Goal: Task Accomplishment & Management: Use online tool/utility

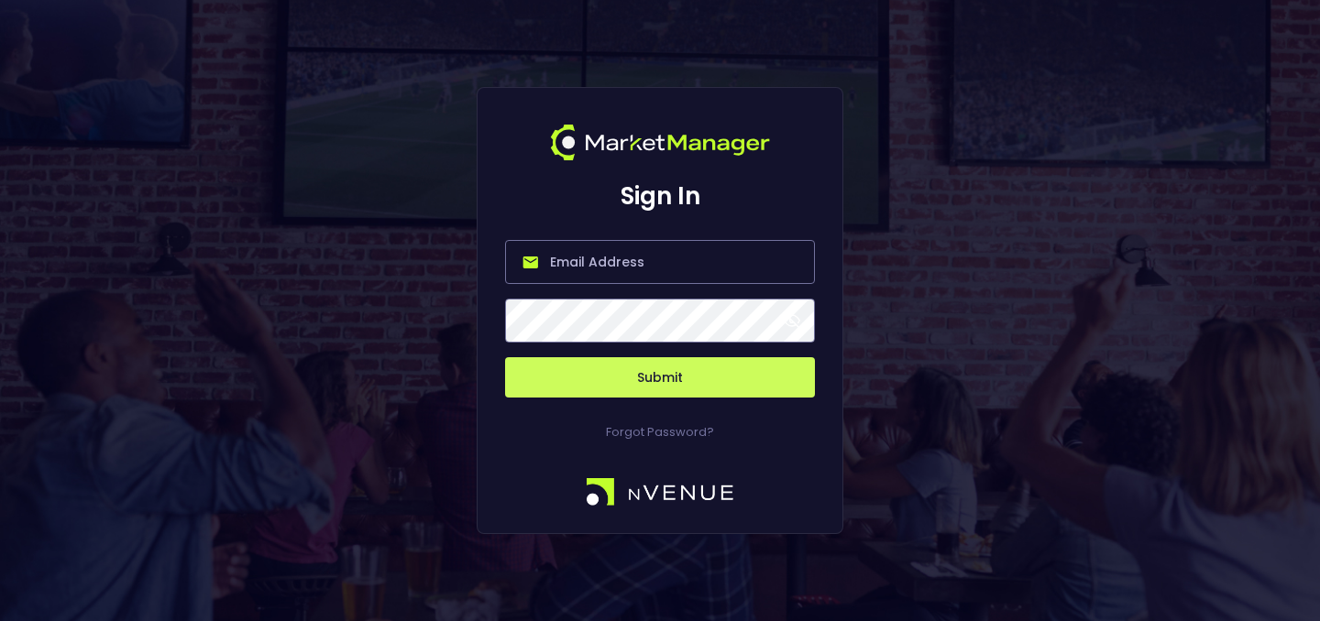
type input "[PERSON_NAME][EMAIL_ADDRESS][DOMAIN_NAME]"
click at [662, 368] on button "Submit" at bounding box center [660, 377] width 310 height 40
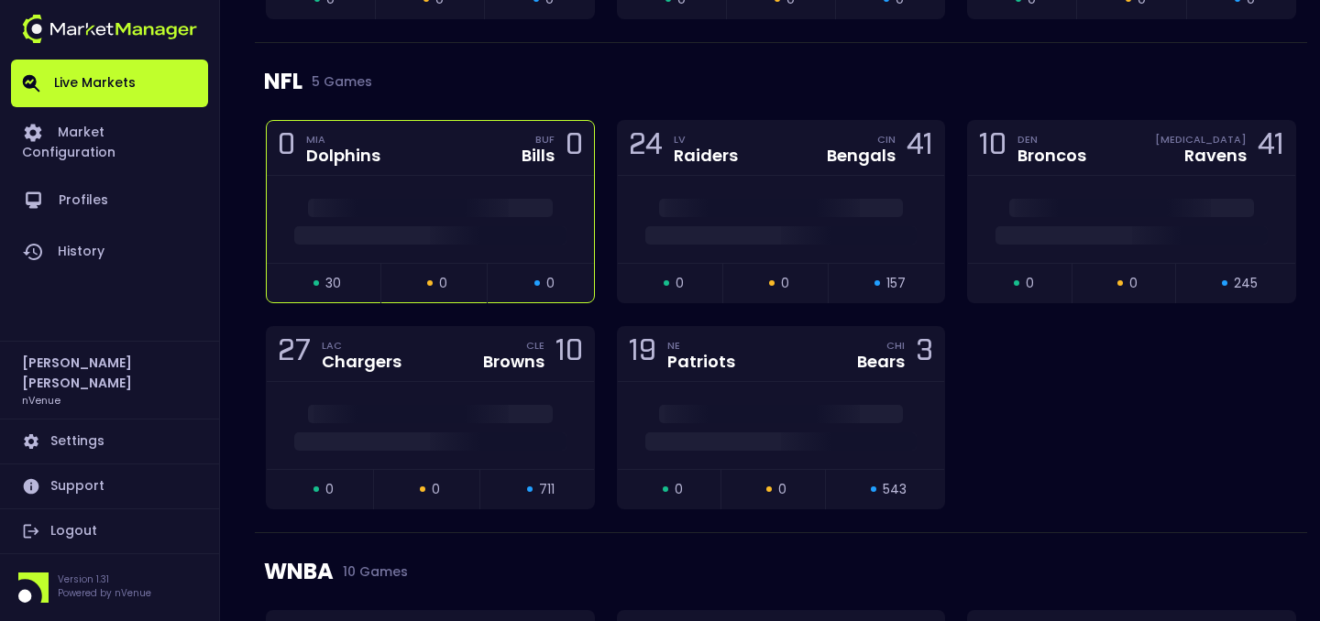
click at [572, 268] on div "open 30 suspended 0 closed 0" at bounding box center [430, 282] width 327 height 39
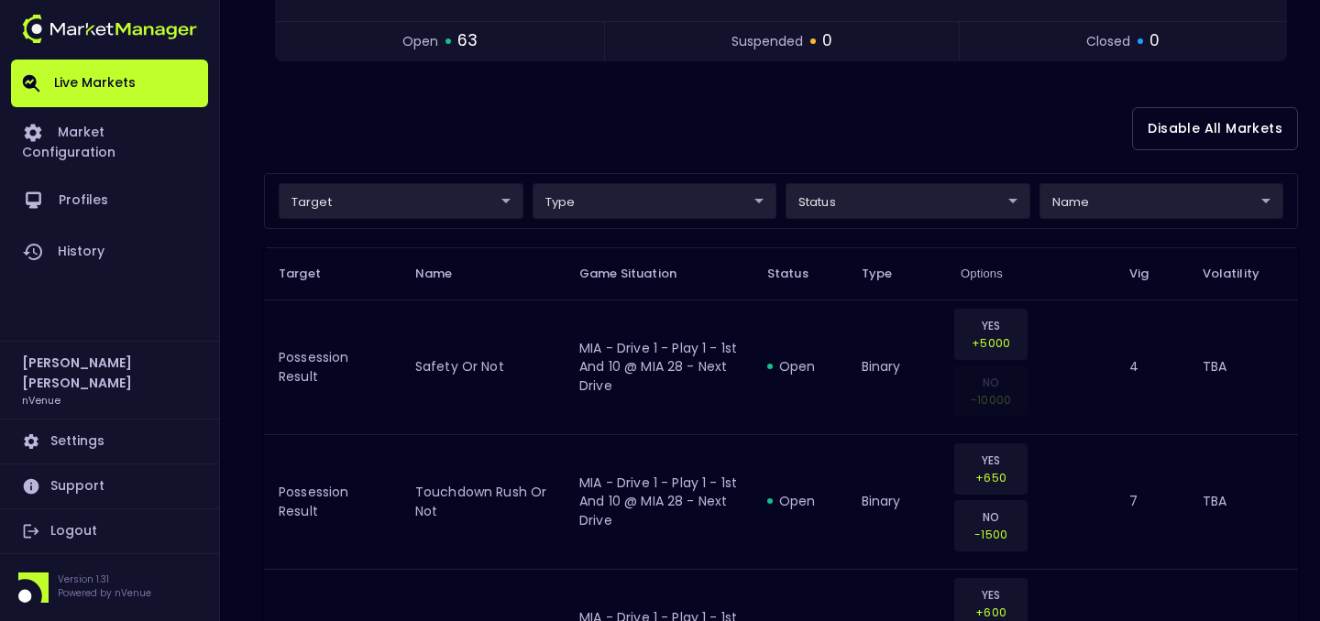
scroll to position [410, 0]
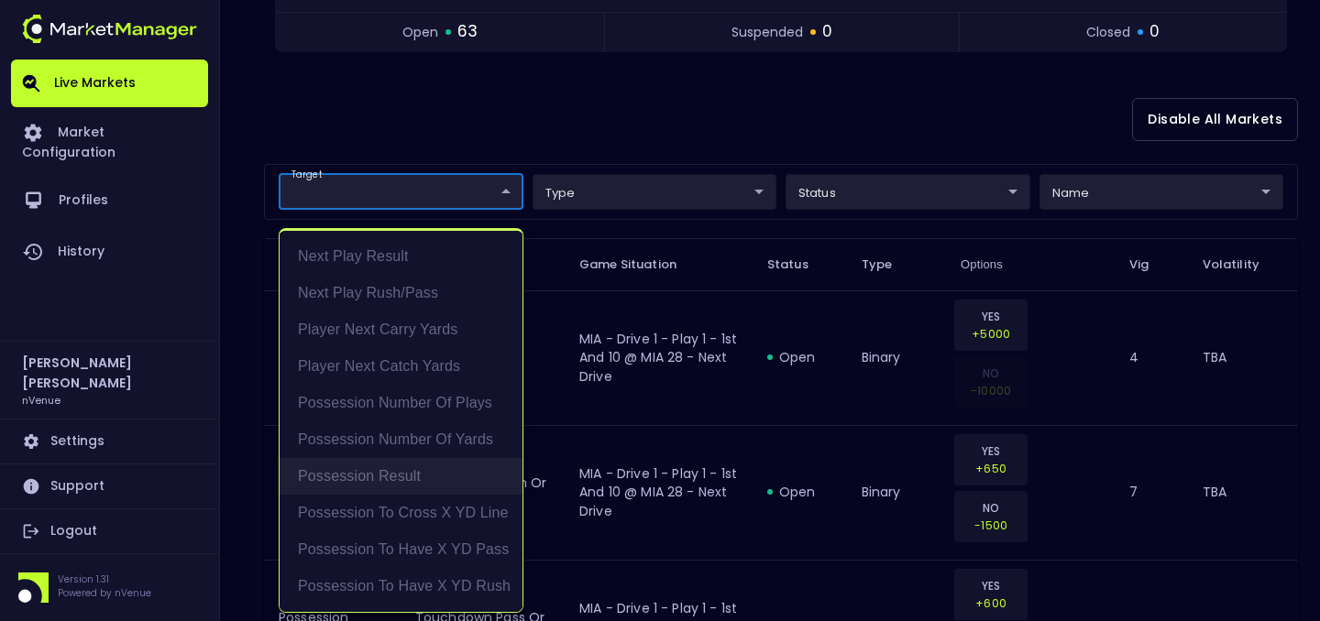
click at [400, 466] on li "Possession Result" at bounding box center [400, 476] width 243 height 37
type input "Possession Result"
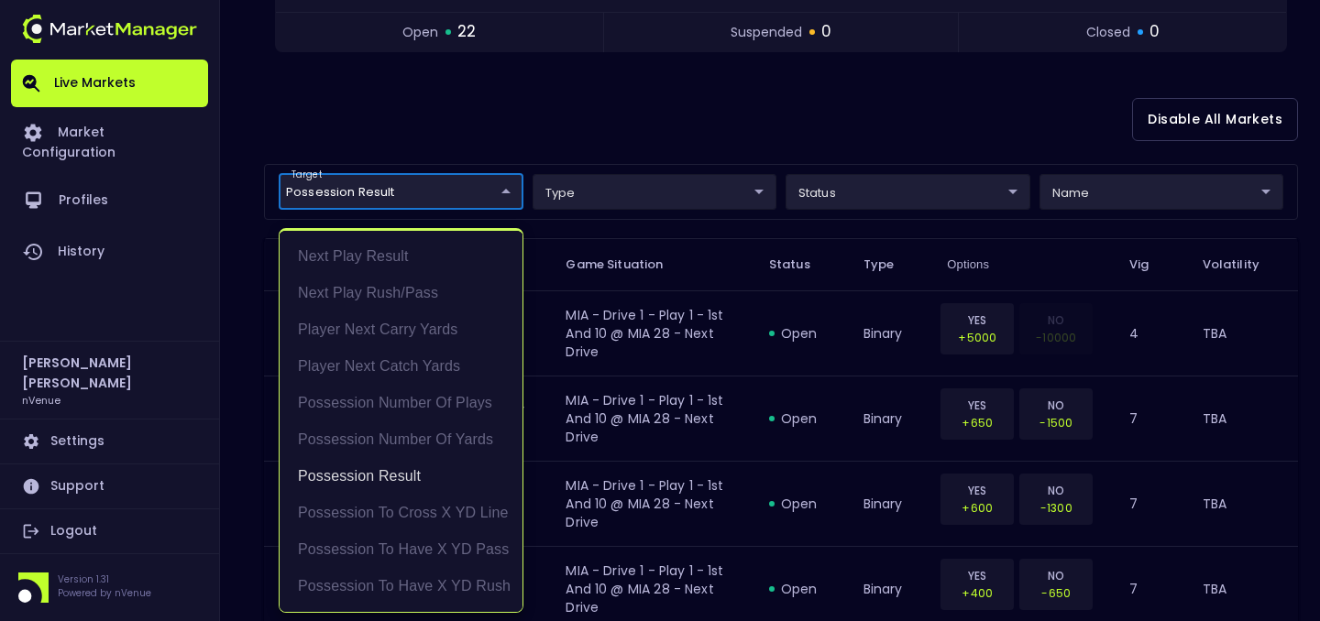
click at [552, 138] on div at bounding box center [660, 310] width 1320 height 621
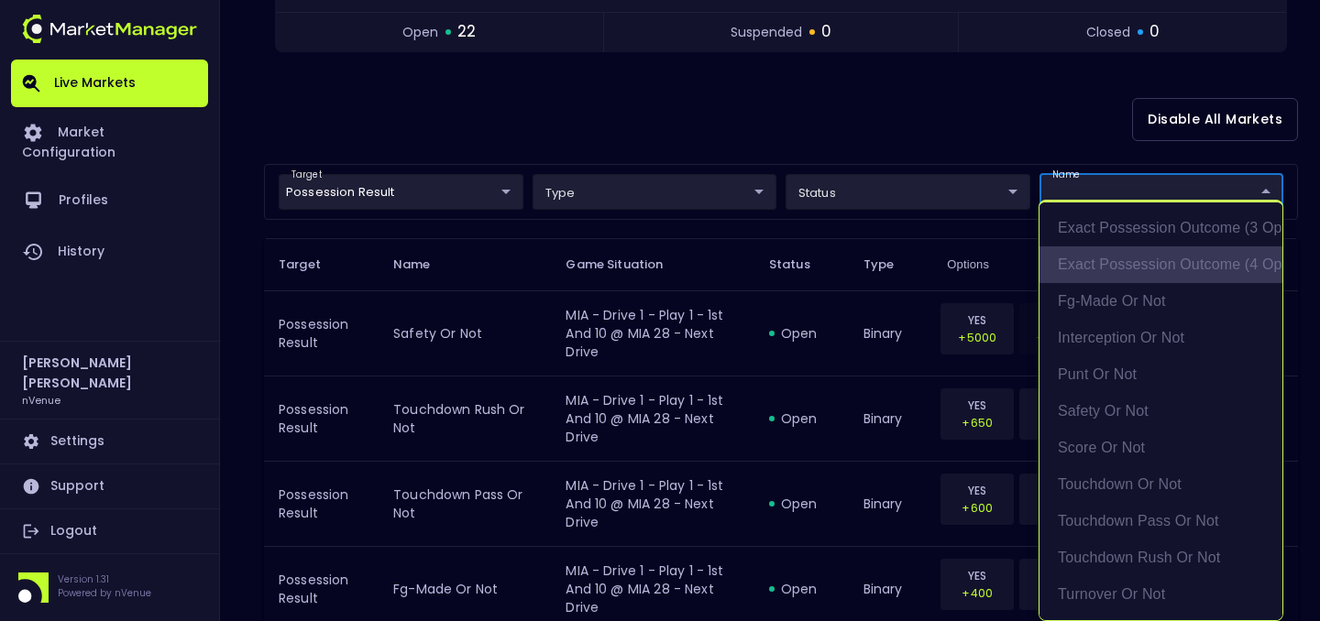
click at [1145, 267] on li "exact possession outcome (4 options)" at bounding box center [1160, 265] width 243 height 37
type input "exact possession outcome (4 options)"
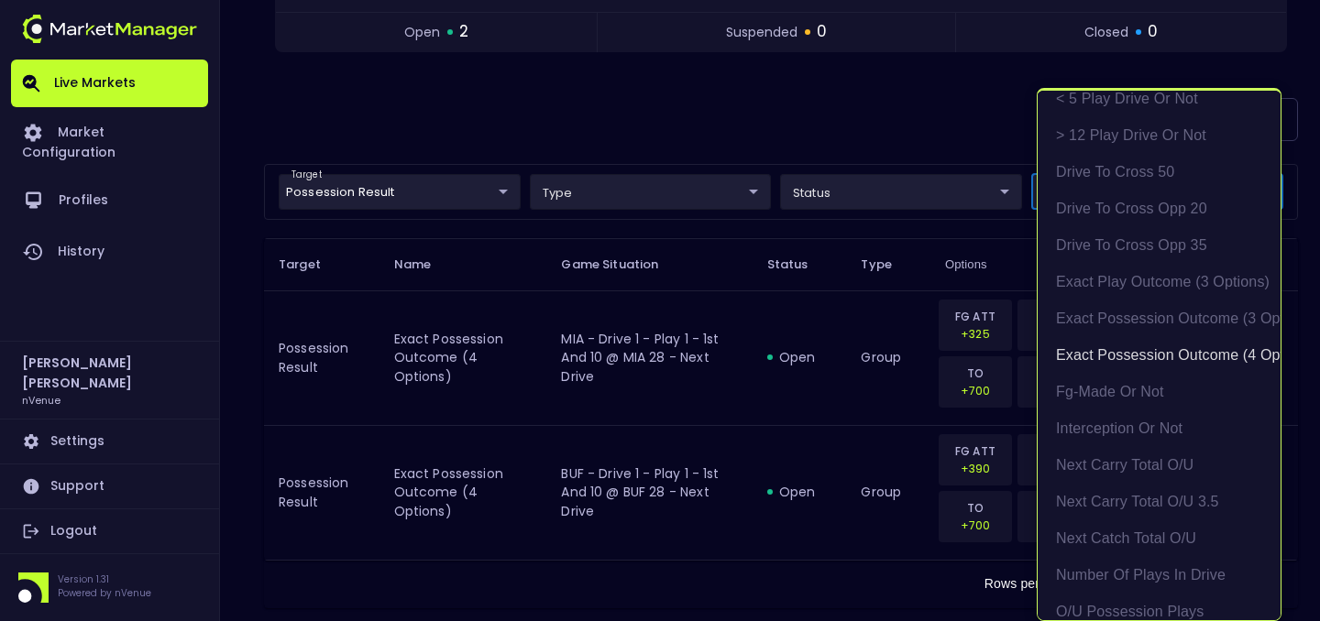
click at [928, 135] on div at bounding box center [660, 310] width 1320 height 621
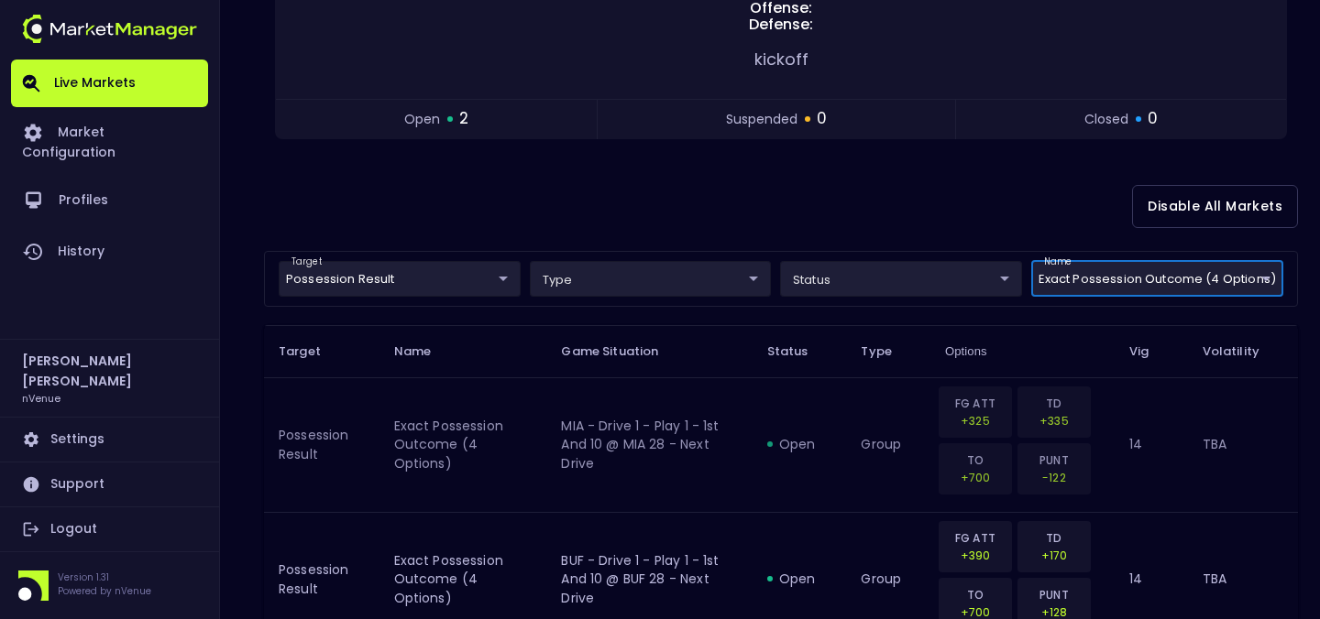
scroll to position [301, 0]
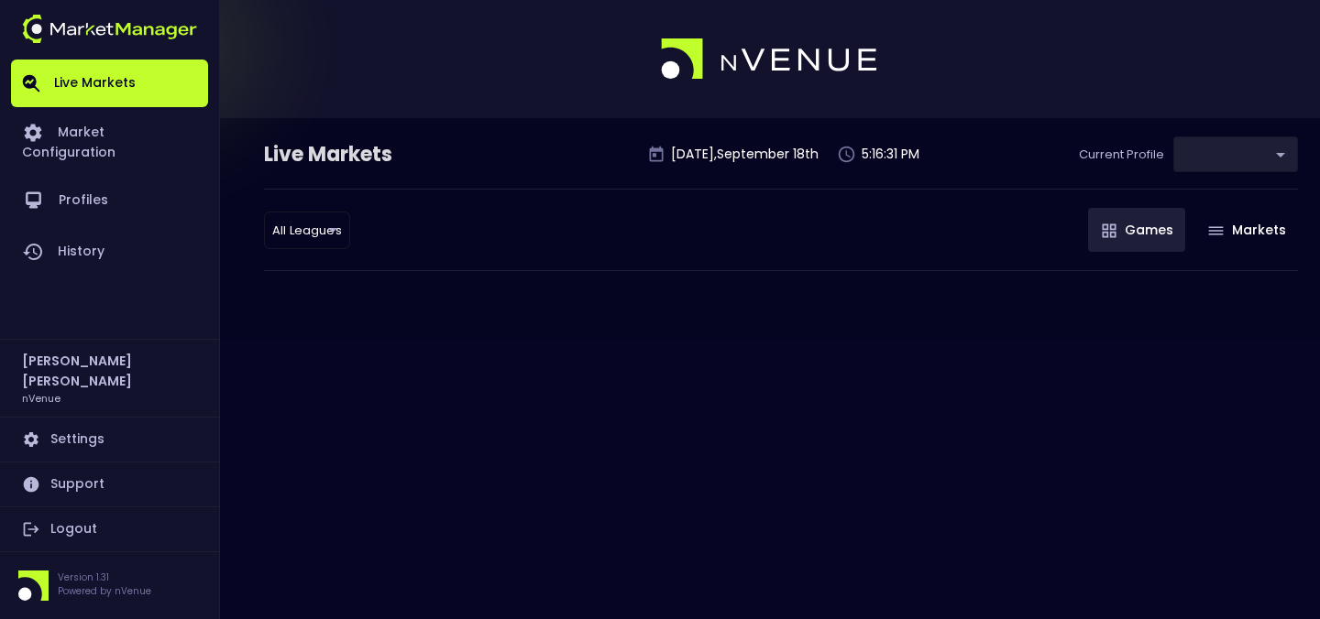
type input "9d8bad92-567c-44a6-ba12-e9bc101fa057"
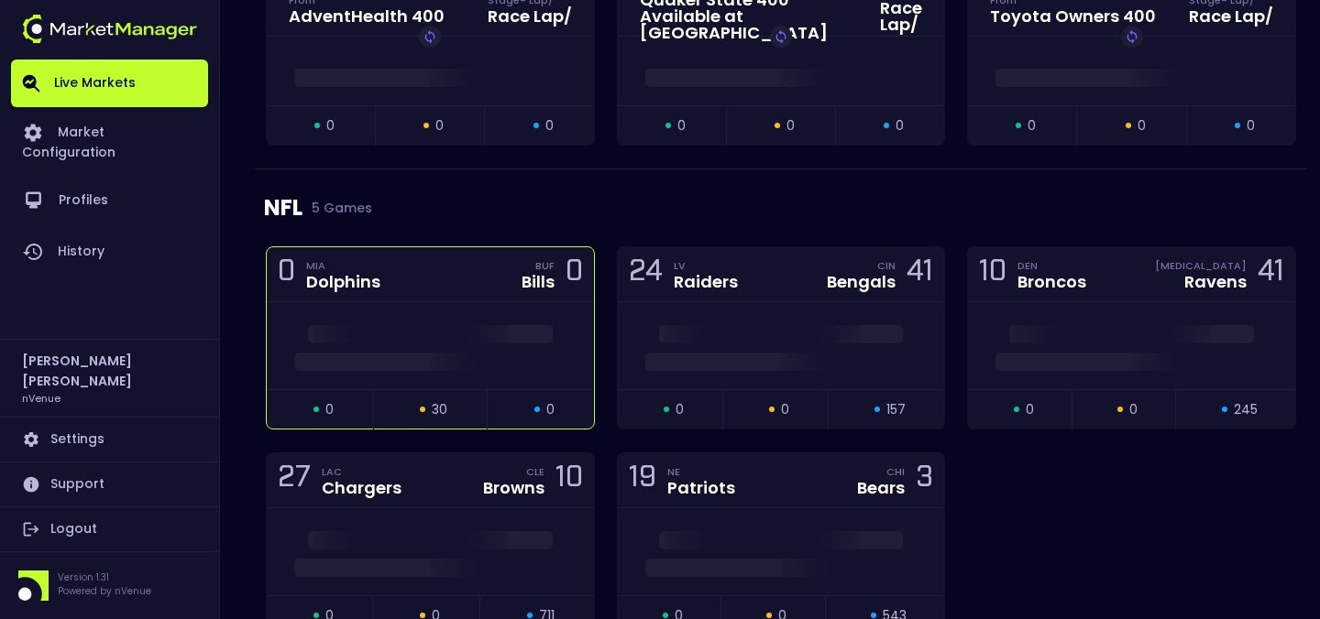
click at [446, 312] on div at bounding box center [430, 345] width 327 height 87
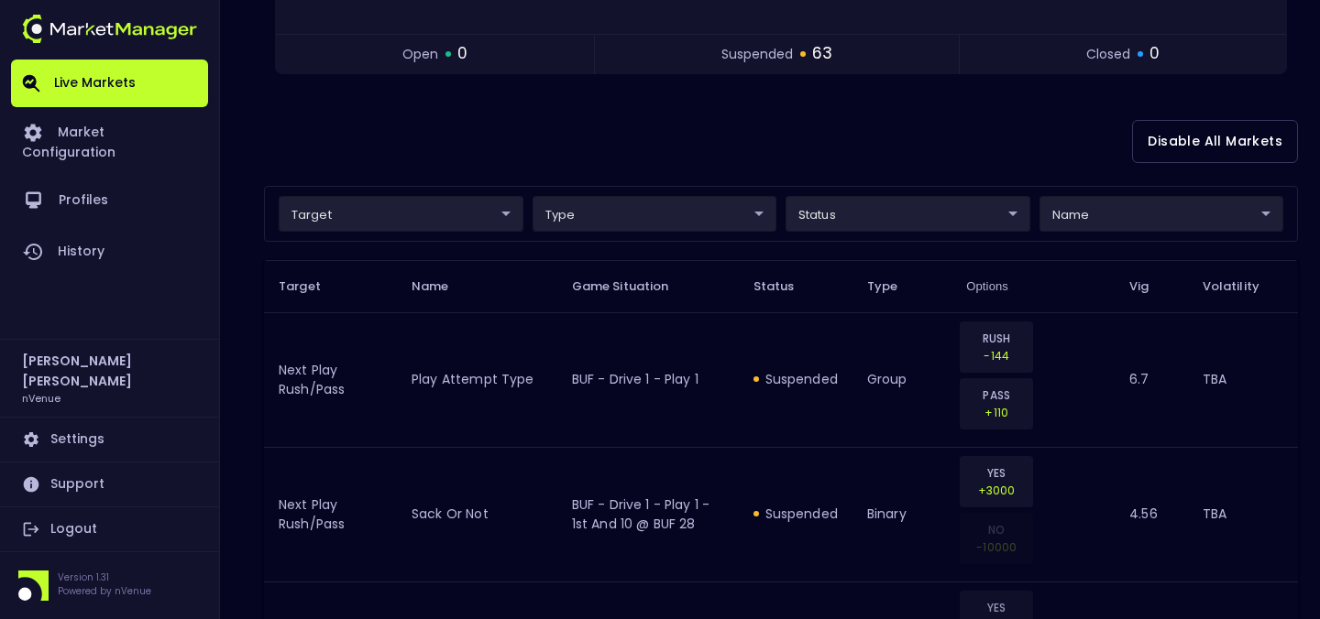
scroll to position [410, 0]
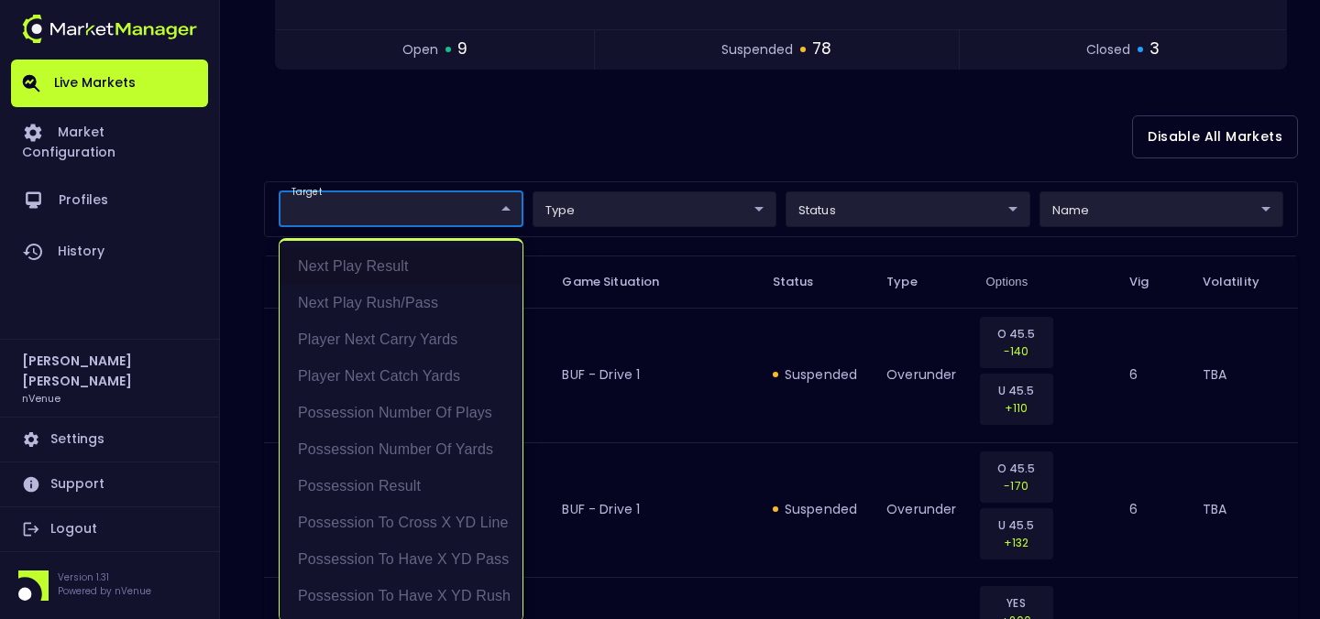
click at [544, 154] on div at bounding box center [660, 309] width 1320 height 619
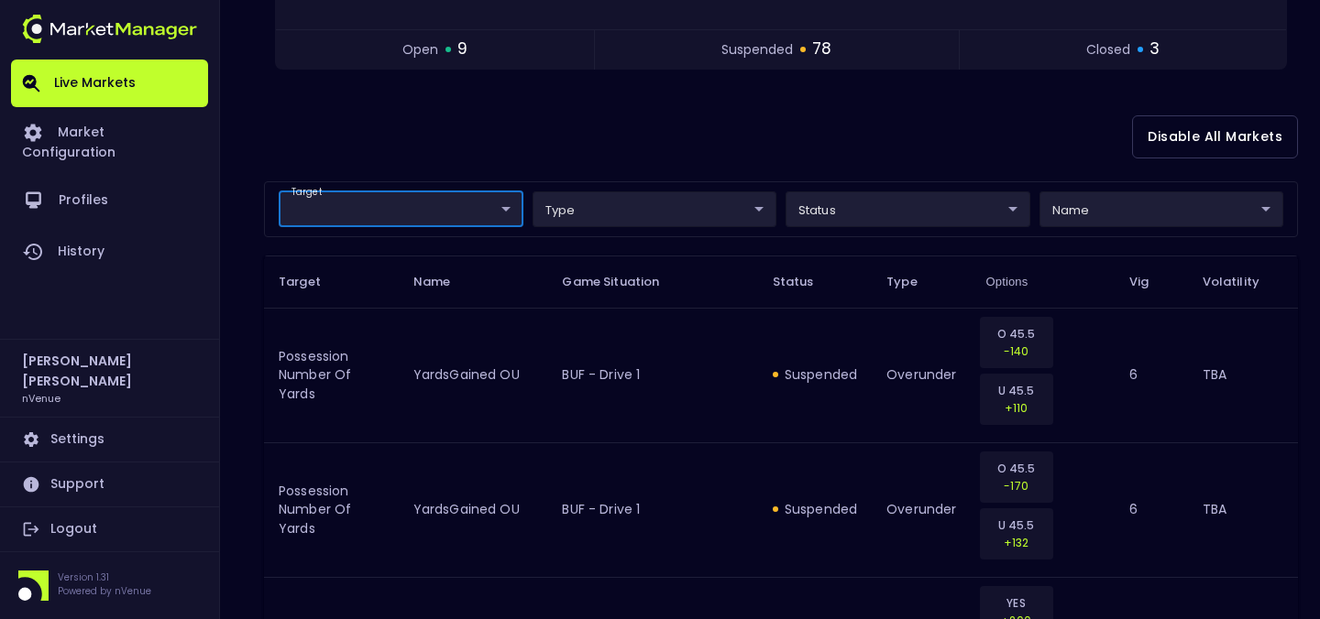
scroll to position [0, 0]
